Goal: Task Accomplishment & Management: Use online tool/utility

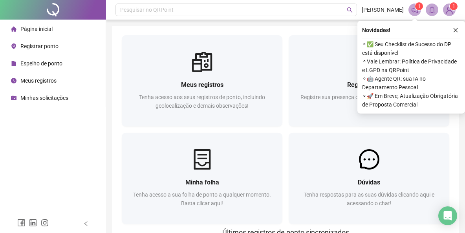
click at [357, 86] on div "Novidades ! ⚬ ✅ Seu Checklist de Sucesso do DP está disponível ⚬ Vale Lembrar: …" at bounding box center [410, 67] width 107 height 93
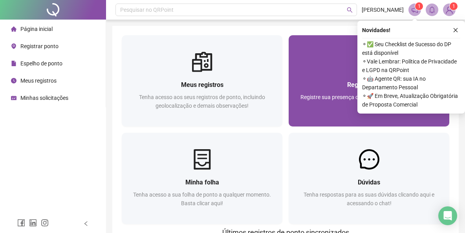
click at [327, 96] on span "Registre sua presença com rapidez e segurança clicando aqui!" at bounding box center [368, 101] width 137 height 15
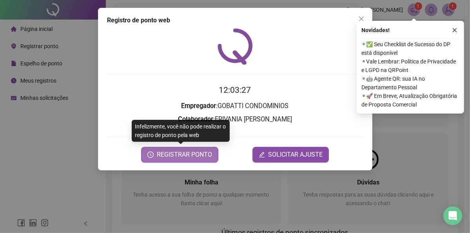
click at [188, 153] on span "REGISTRAR PONTO" at bounding box center [184, 154] width 55 height 9
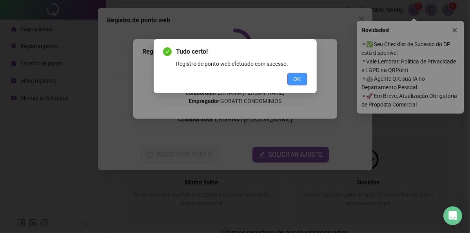
click at [297, 79] on span "OK" at bounding box center [297, 79] width 7 height 9
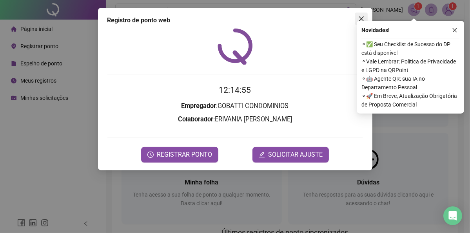
click at [360, 16] on icon "close" at bounding box center [362, 19] width 6 height 6
